Goal: Check status: Check status

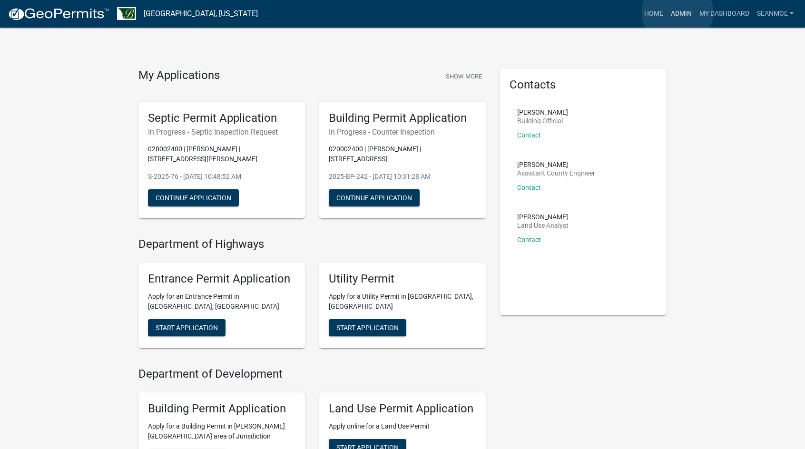
click at [677, 12] on link "Admin" at bounding box center [681, 14] width 29 height 18
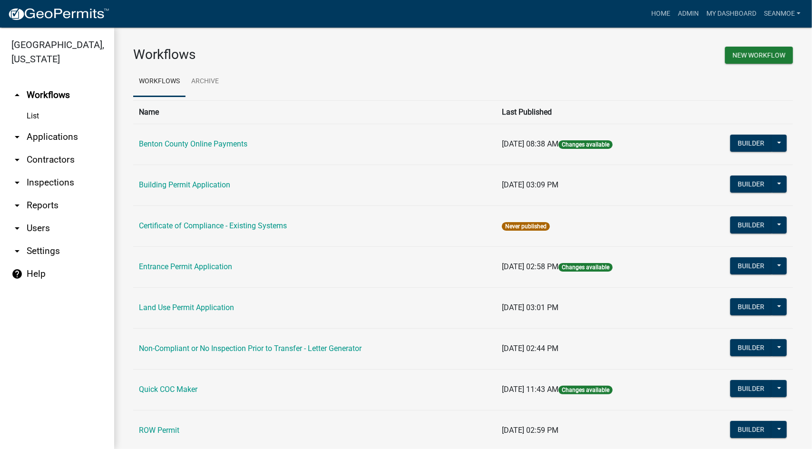
click at [49, 139] on link "arrow_drop_down Applications" at bounding box center [57, 137] width 114 height 23
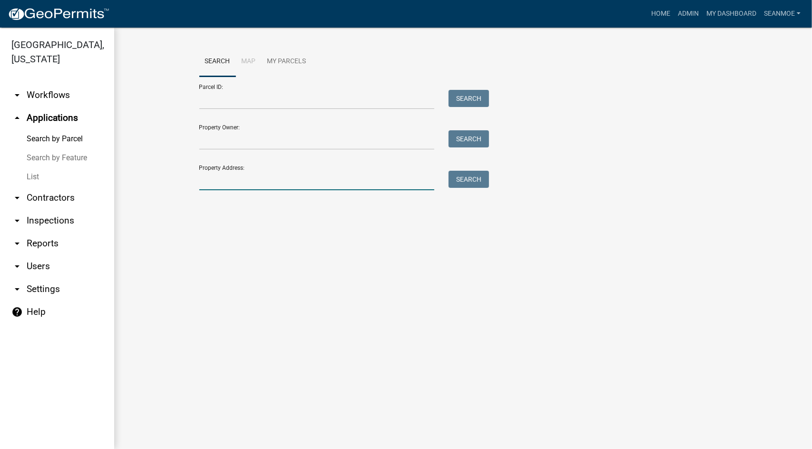
click at [251, 183] on input "Property Address:" at bounding box center [316, 180] width 235 height 19
type input "19420"
click at [464, 178] on button "Search" at bounding box center [468, 179] width 40 height 17
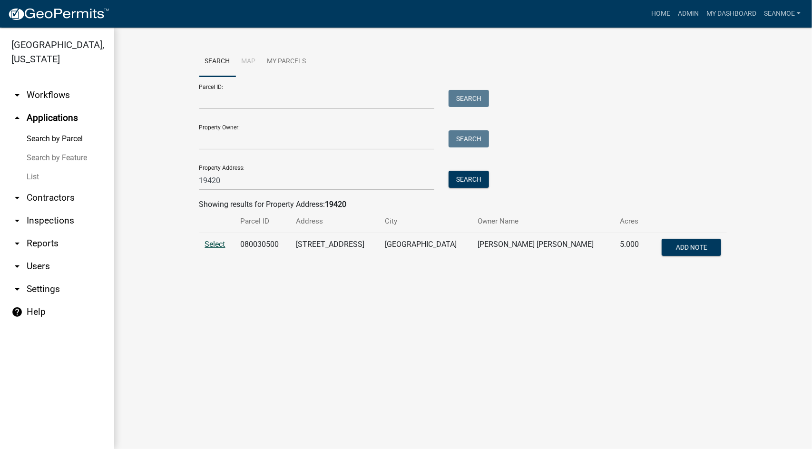
click at [221, 244] on span "Select" at bounding box center [215, 244] width 20 height 9
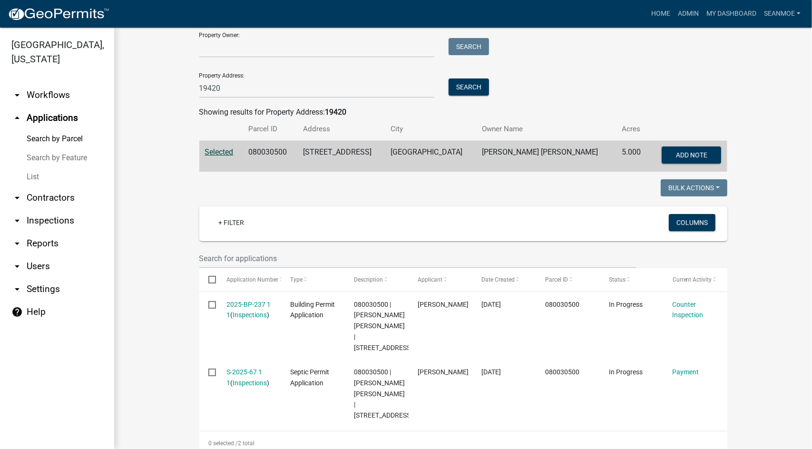
scroll to position [160, 0]
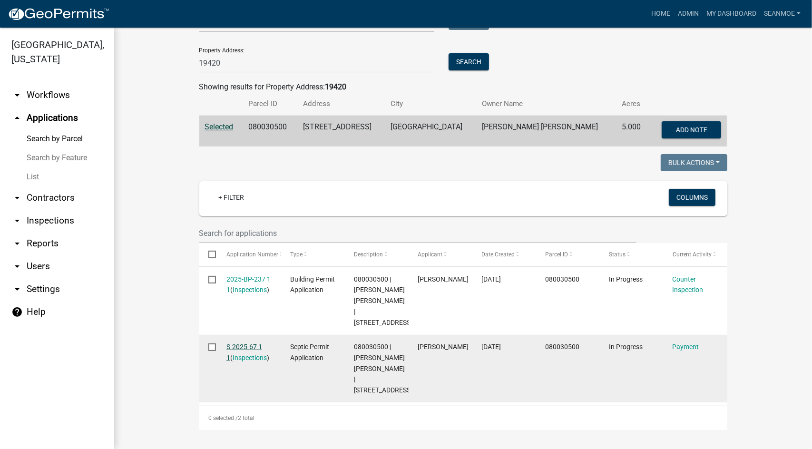
click at [247, 343] on link "S-2025-67 1 1" at bounding box center [244, 352] width 36 height 19
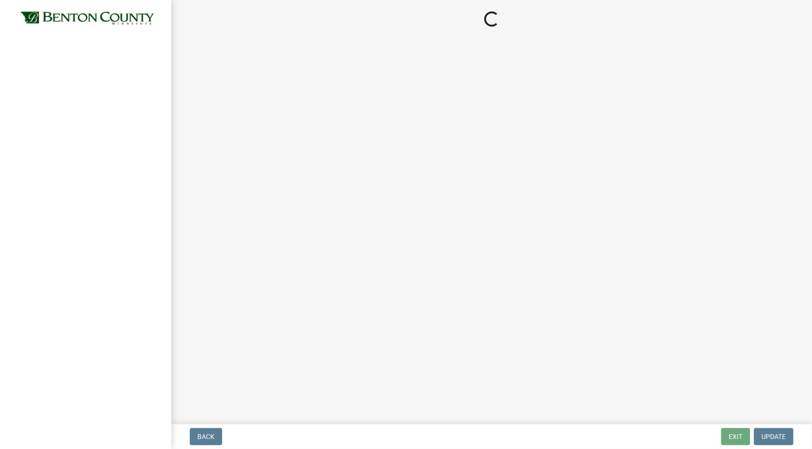
select select "3: 3"
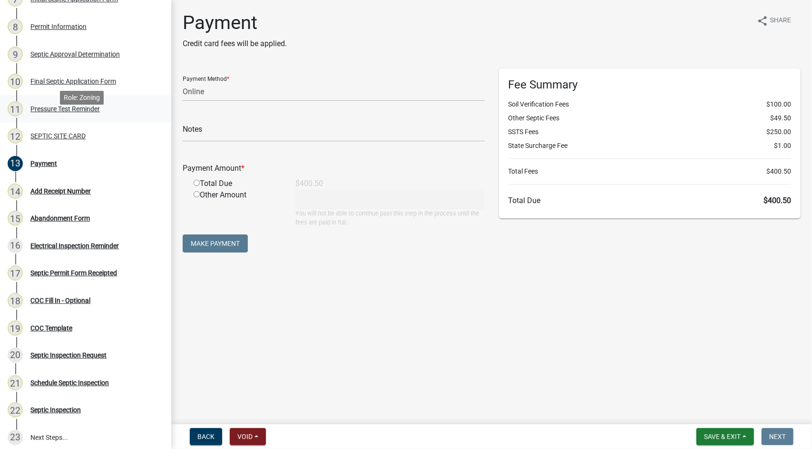
scroll to position [333, 0]
